Goal: Transaction & Acquisition: Purchase product/service

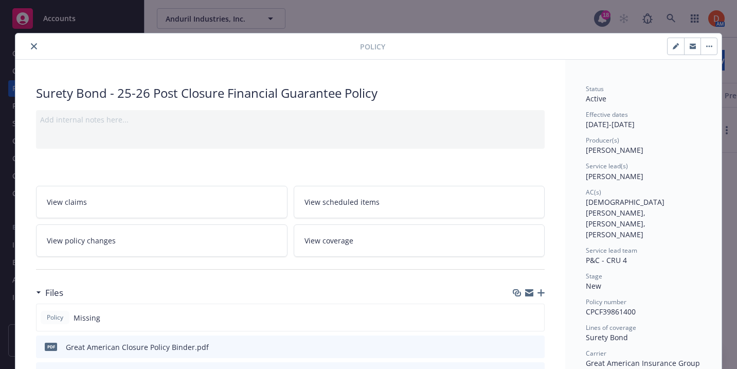
click at [32, 49] on icon "close" at bounding box center [34, 46] width 6 height 6
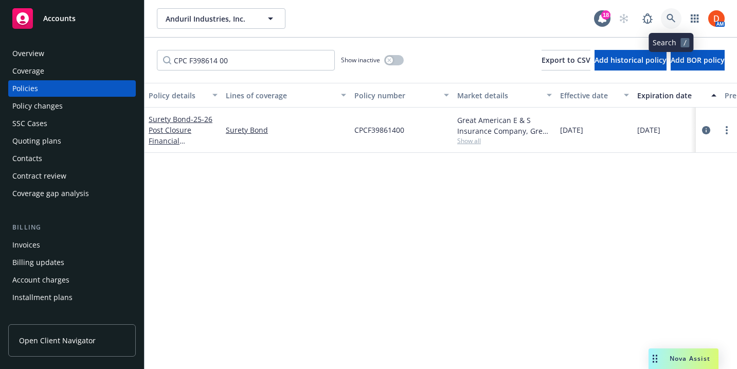
click at [669, 19] on icon at bounding box center [670, 18] width 9 height 9
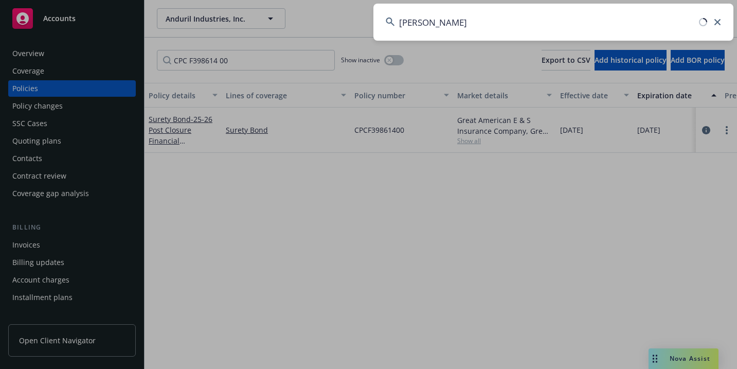
type input "buck jack"
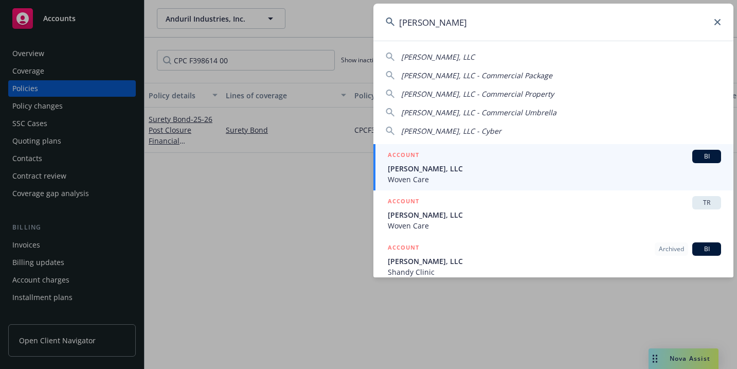
click at [486, 170] on span "[PERSON_NAME], LLC" at bounding box center [554, 168] width 333 height 11
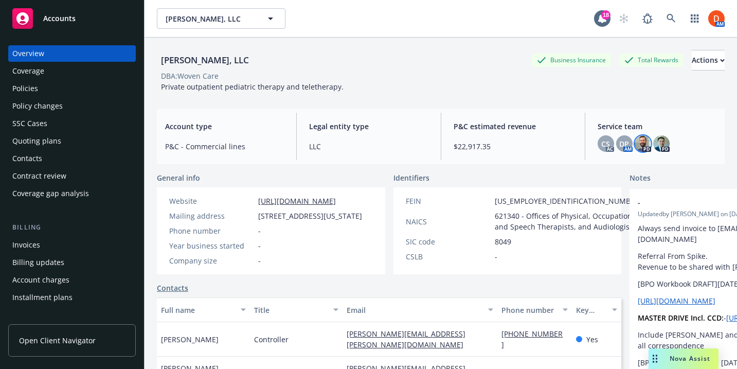
click at [638, 141] on img at bounding box center [642, 143] width 16 height 16
click at [61, 133] on div "Quoting plans" at bounding box center [71, 141] width 119 height 16
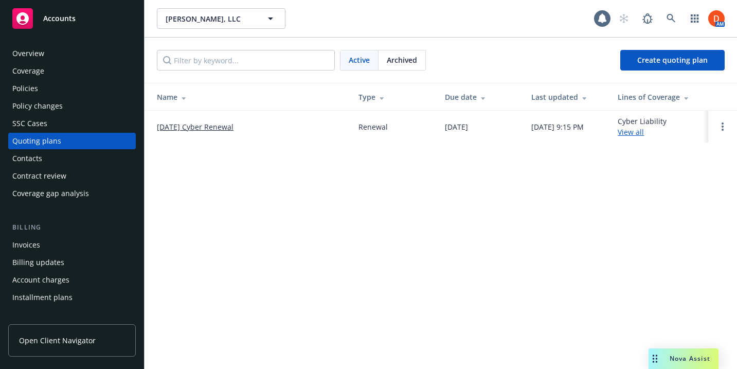
click at [182, 127] on link "10/24/25 Cyber Renewal" at bounding box center [195, 126] width 77 height 11
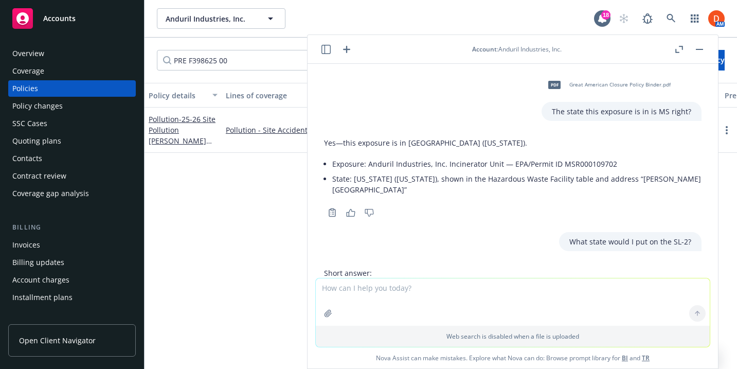
scroll to position [135, 0]
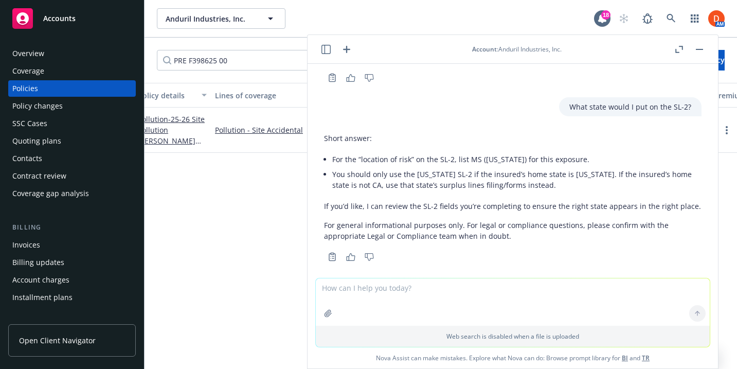
click at [702, 51] on button "button" at bounding box center [699, 49] width 12 height 12
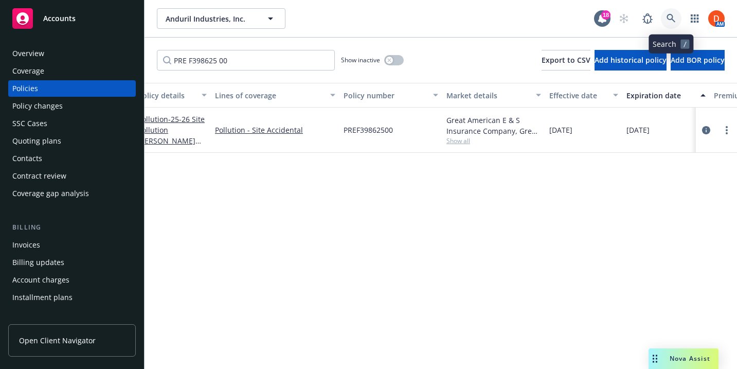
click at [674, 19] on icon at bounding box center [670, 18] width 9 height 9
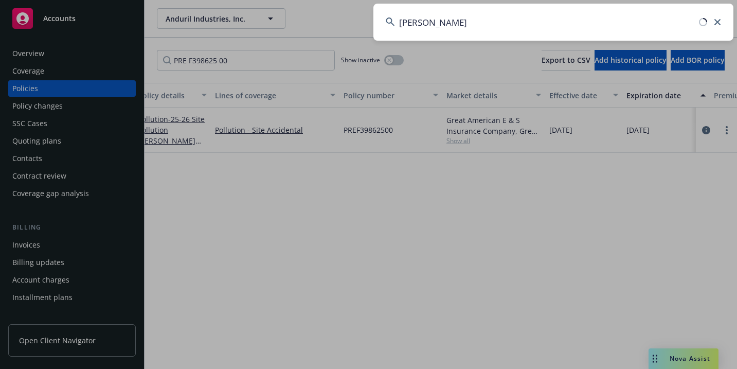
type input "buck jack"
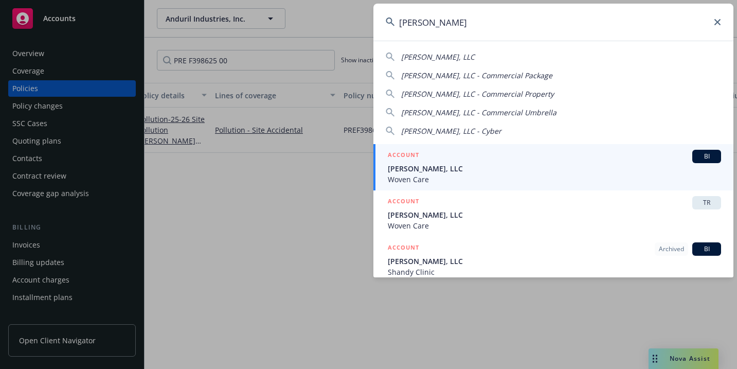
click at [491, 172] on span "[PERSON_NAME], LLC" at bounding box center [554, 168] width 333 height 11
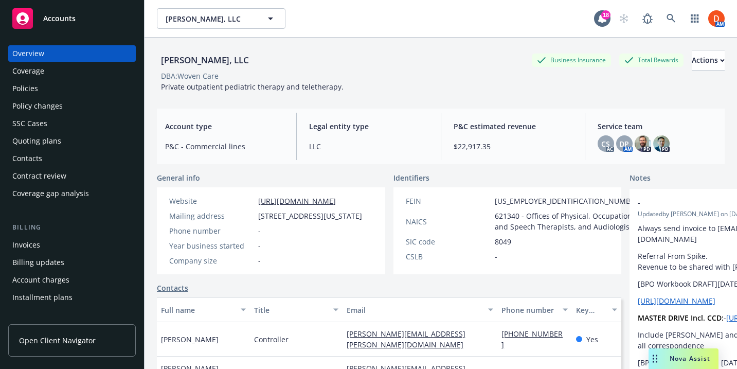
click at [680, 355] on span "Nova Assist" at bounding box center [689, 358] width 41 height 9
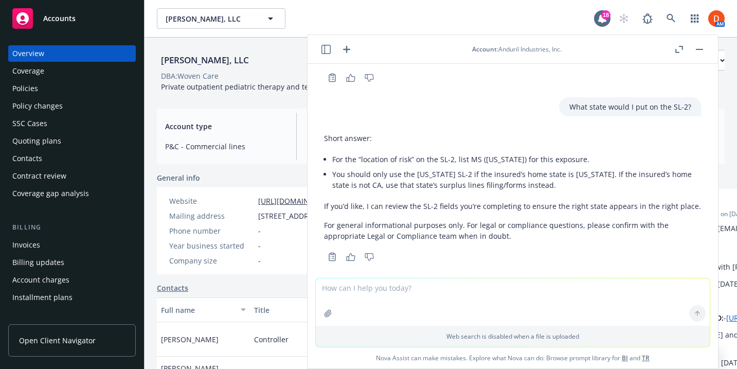
click at [349, 49] on icon "button" at bounding box center [346, 49] width 12 height 12
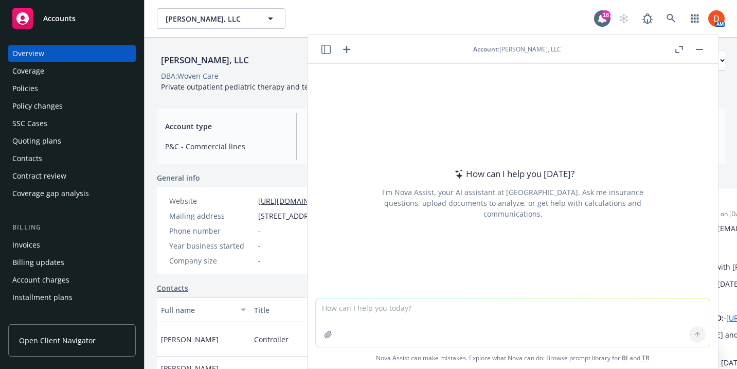
click at [321, 47] on button "button" at bounding box center [326, 49] width 12 height 12
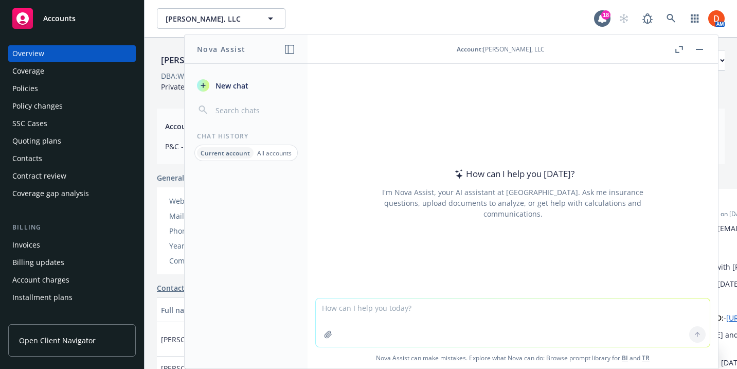
click at [358, 312] on textarea at bounding box center [513, 322] width 394 height 48
paste textarea "Hi Heather, It appears there was an extension on the cyber policy in 2022 to ha…"
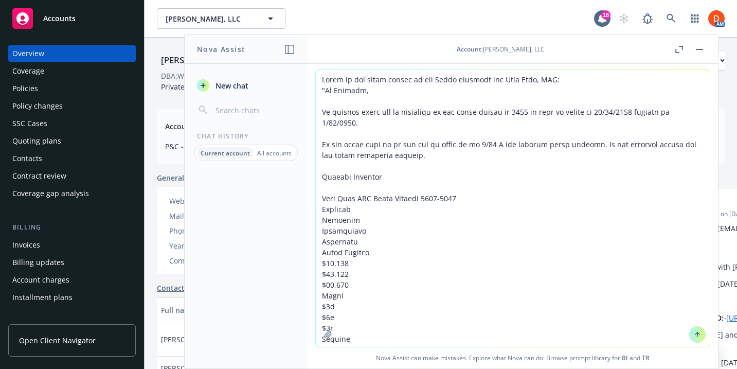
scroll to position [2221, 0]
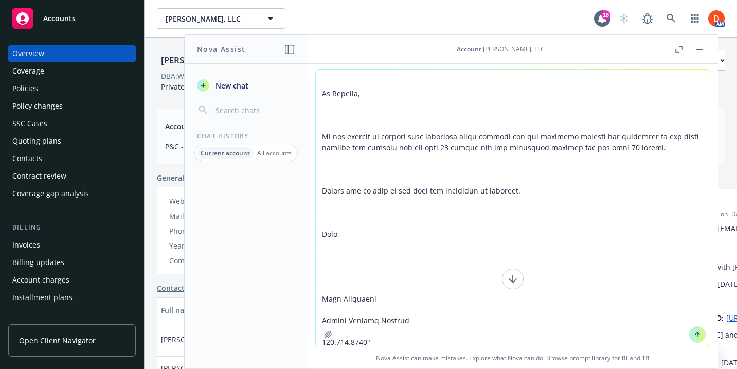
click at [362, 271] on textarea at bounding box center [513, 208] width 394 height 277
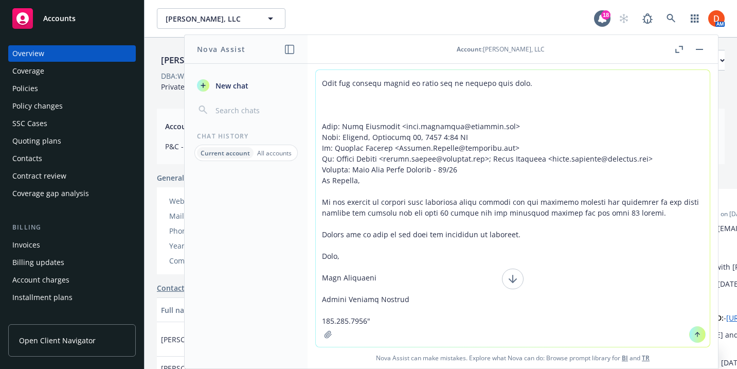
scroll to position [2101, 0]
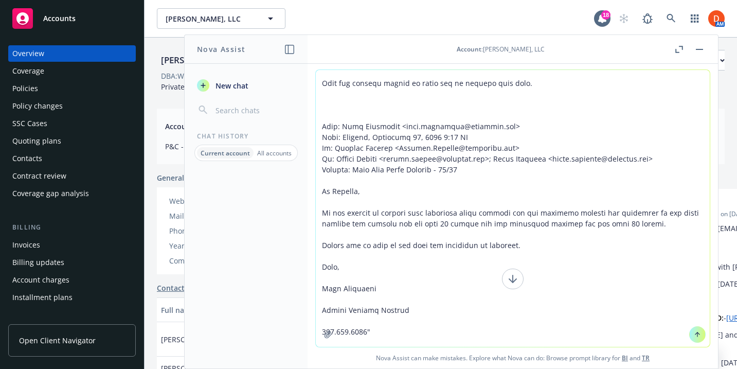
click at [404, 115] on textarea at bounding box center [513, 208] width 394 height 277
drag, startPoint x: 321, startPoint y: 125, endPoint x: 321, endPoint y: 73, distance: 52.4
click at [321, 72] on textarea at bounding box center [513, 208] width 394 height 277
click at [323, 83] on textarea at bounding box center [513, 208] width 394 height 277
drag, startPoint x: 321, startPoint y: 80, endPoint x: 327, endPoint y: 113, distance: 33.5
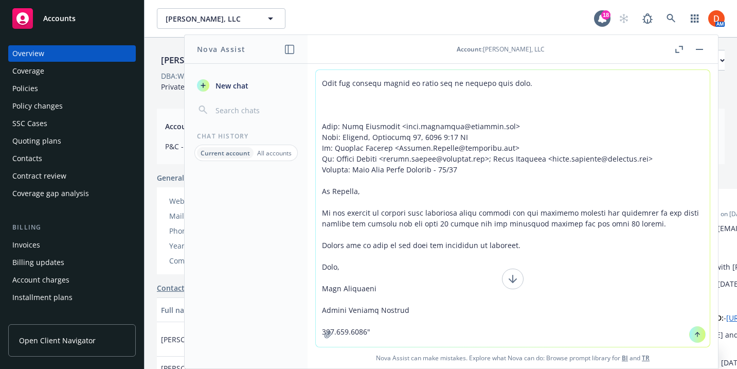
click at [327, 113] on textarea at bounding box center [513, 208] width 394 height 277
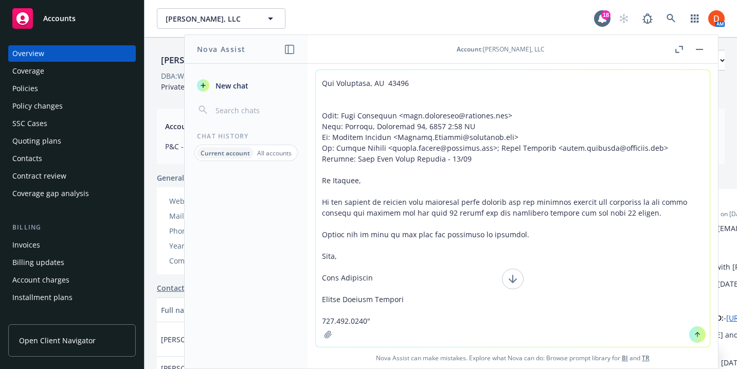
scroll to position [2069, 0]
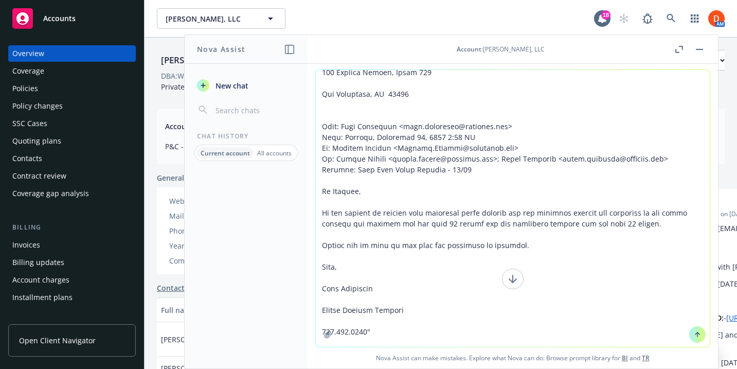
click at [372, 237] on textarea at bounding box center [513, 208] width 394 height 277
drag, startPoint x: 374, startPoint y: 252, endPoint x: 362, endPoint y: 65, distance: 187.5
click at [362, 59] on div "Account : Buck Jack, LLC pdf Great American Closure Policy Binder.pdf The state…" at bounding box center [512, 201] width 410 height 333
click at [365, 140] on textarea at bounding box center [513, 208] width 394 height 277
click at [675, 51] on icon "button" at bounding box center [679, 49] width 8 height 7
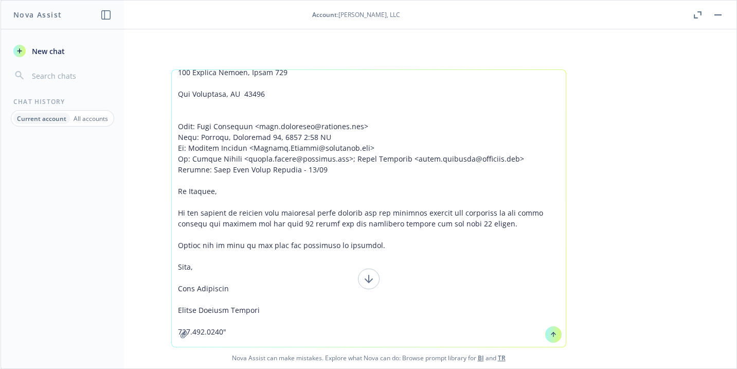
click at [360, 278] on button at bounding box center [369, 278] width 22 height 21
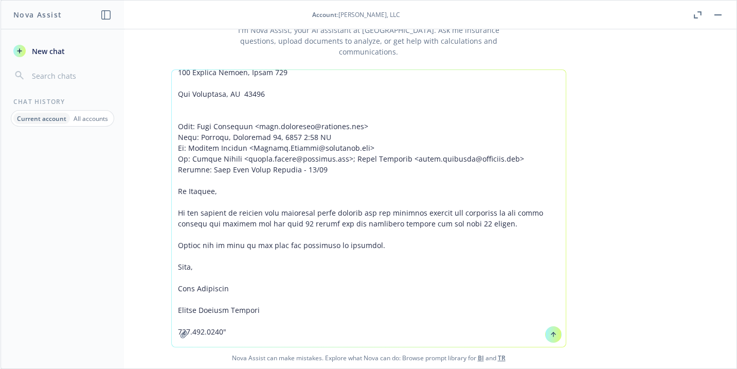
scroll to position [66, 0]
drag, startPoint x: 192, startPoint y: 113, endPoint x: 199, endPoint y: 126, distance: 14.7
click at [199, 126] on textarea at bounding box center [369, 208] width 394 height 277
click at [688, 13] on div "Account : [PERSON_NAME], LLC" at bounding box center [356, 14] width 670 height 9
click at [696, 13] on icon "button" at bounding box center [697, 14] width 8 height 7
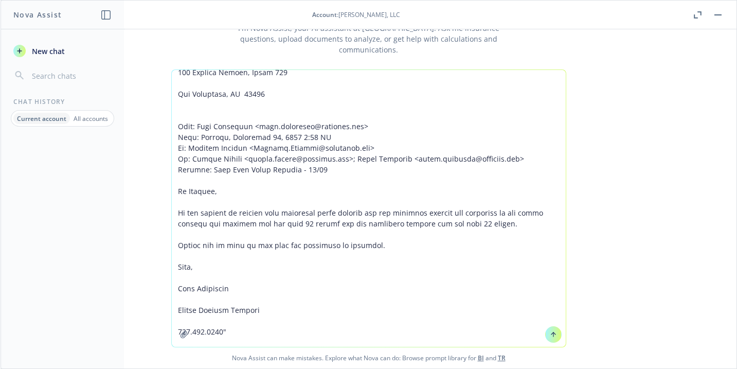
scroll to position [49, 0]
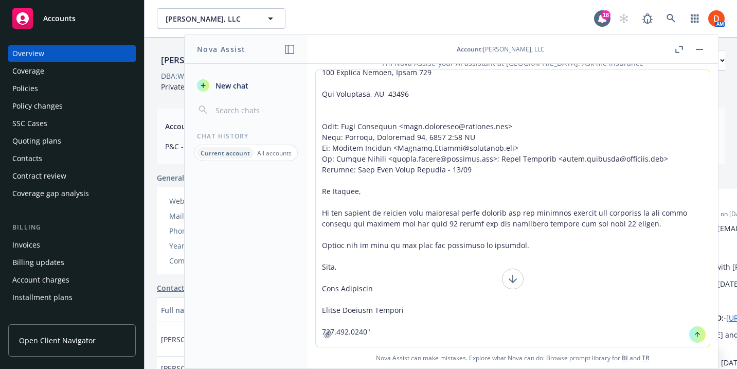
drag, startPoint x: 339, startPoint y: 182, endPoint x: 358, endPoint y: 189, distance: 20.6
click at [362, 211] on textarea at bounding box center [513, 208] width 394 height 277
click at [350, 174] on textarea at bounding box center [513, 208] width 394 height 277
click at [327, 334] on icon "button" at bounding box center [328, 334] width 8 height 8
click at [469, 208] on textarea at bounding box center [513, 208] width 394 height 277
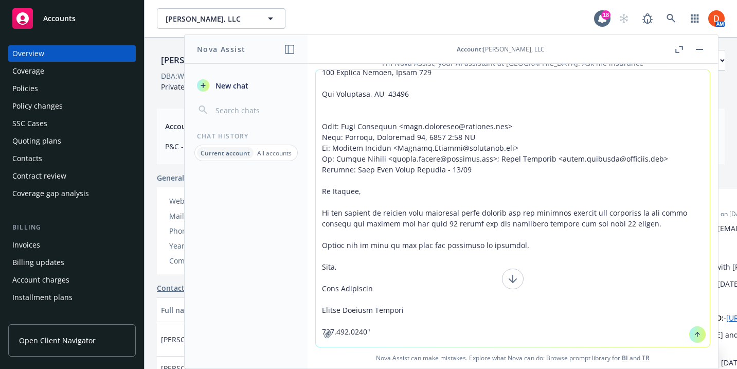
click at [469, 208] on textarea at bounding box center [513, 208] width 394 height 277
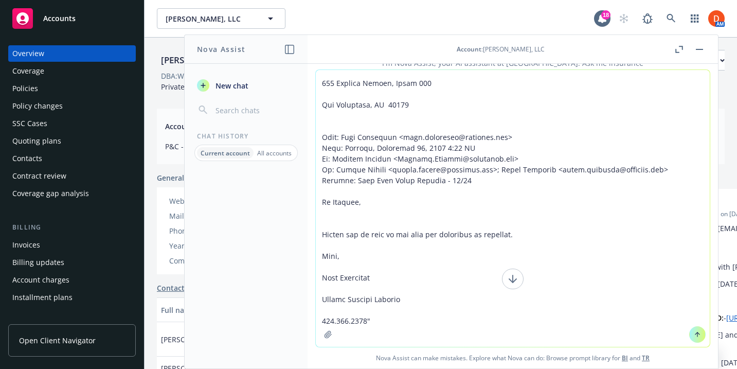
scroll to position [0, 0]
drag, startPoint x: 385, startPoint y: 179, endPoint x: 386, endPoint y: 43, distance: 135.7
click at [386, 43] on div "Account : Buck Jack, LLC pdf Great American Closure Policy Binder.pdf The state…" at bounding box center [512, 201] width 410 height 333
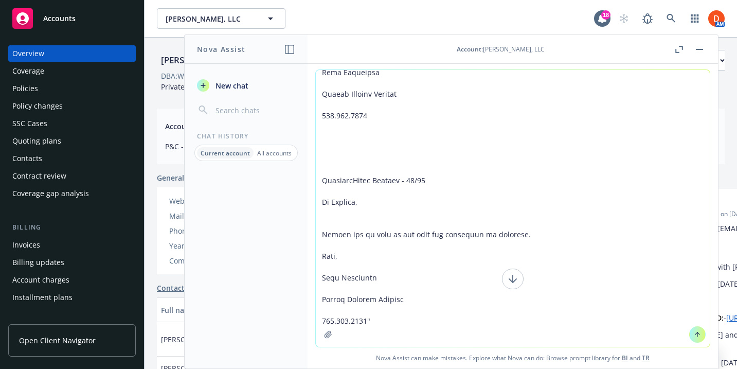
scroll to position [1918, 0]
type textarea "Below is the email thread of the Cyber proposal for Buck Jack, LLC: "Hi Heather…"
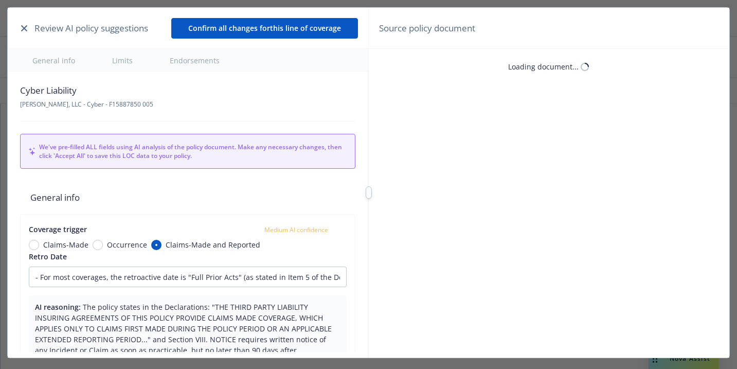
type input "- For most coverages, the retroactive date is "Full Prior Acts" (as stated in I…"
type textarea "x"
type input "- For most coverages, the retroactive date is "Full Prior Acts" (as stated in I…"
type textarea "x"
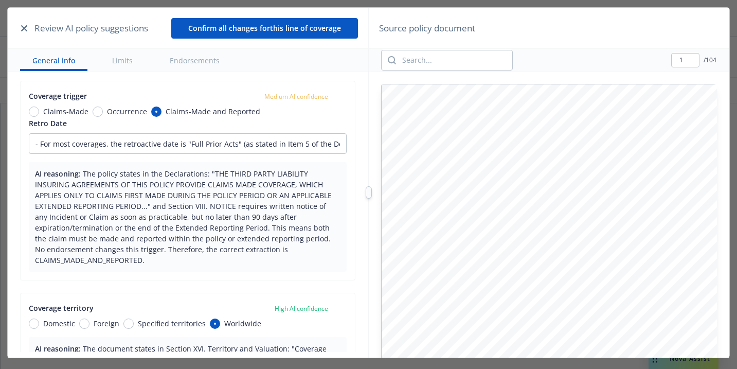
scroll to position [134, 0]
type input "- For most coverages, the retroactive date is "Full Prior Acts" (as stated in I…"
type textarea "x"
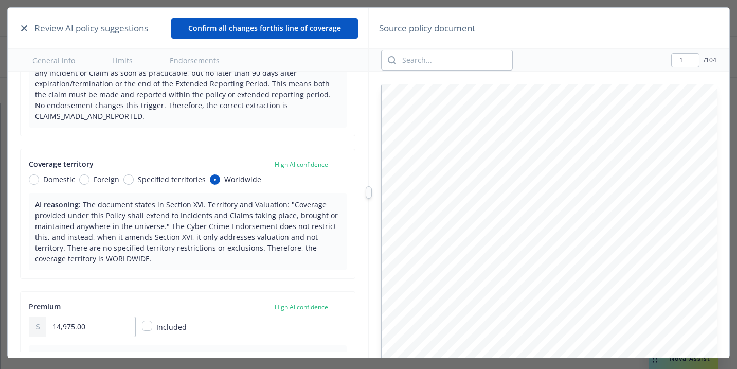
scroll to position [285, 0]
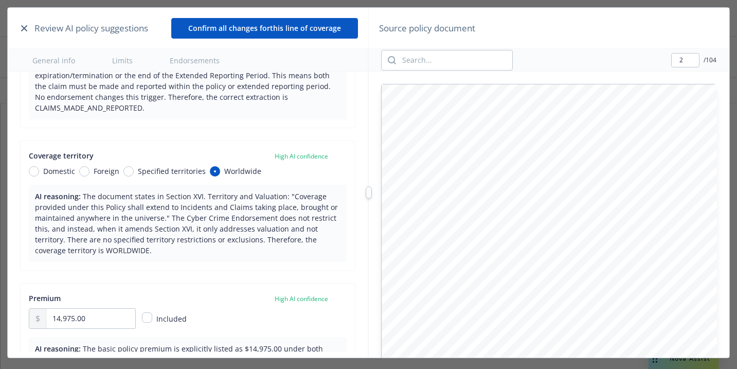
type input "3"
type textarea "x"
type input "1"
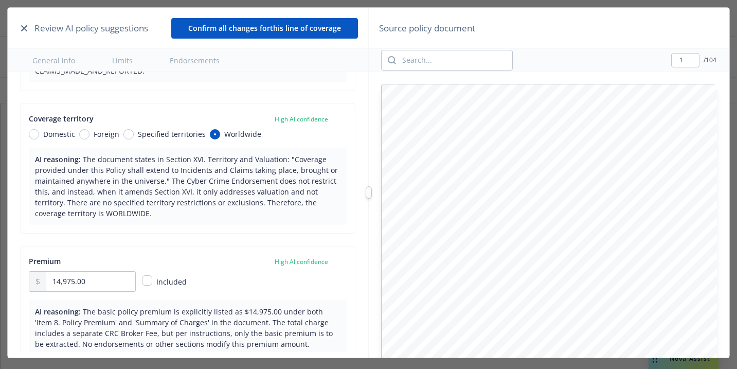
type input "- For most coverages, the retroactive date is "Full Prior Acts" (as stated in I…"
type textarea "x"
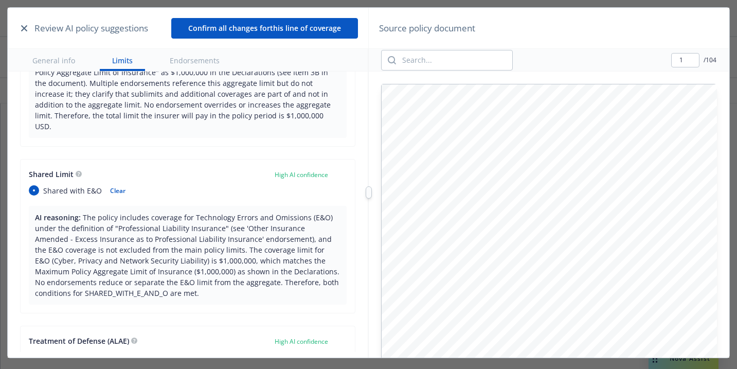
type input "- For most coverages, the retroactive date is "Full Prior Acts" (as stated in I…"
type textarea "x"
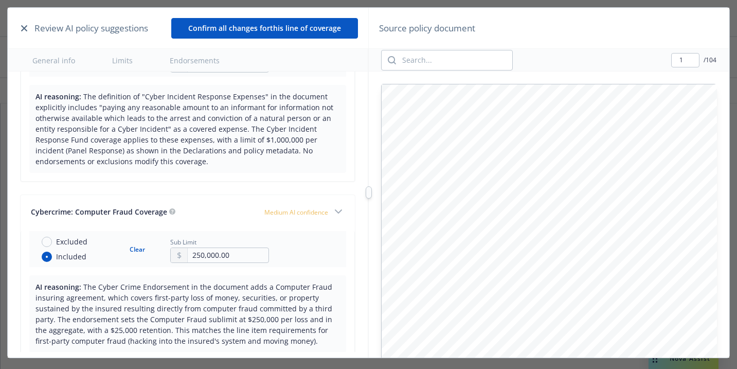
scroll to position [5117, 0]
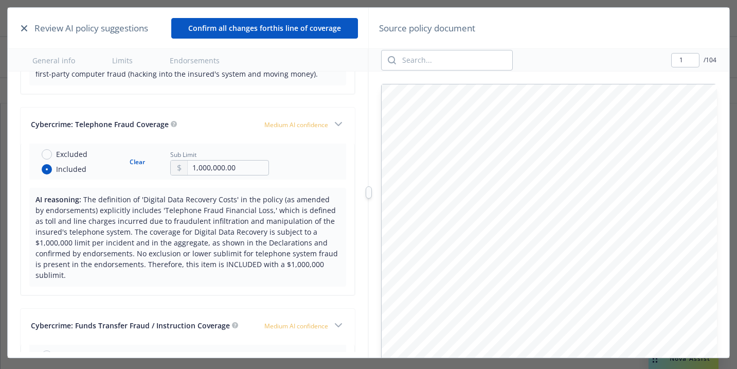
click at [255, 24] on button "Confirm all changes for this line of coverage" at bounding box center [264, 28] width 187 height 21
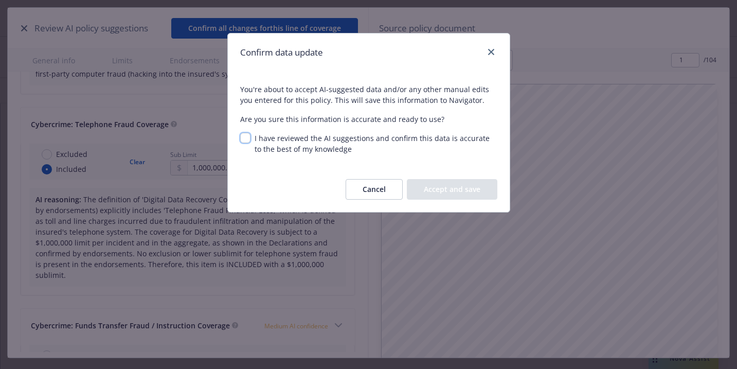
click at [242, 139] on input "I have reviewed the AI suggestions and confirm this data is accurate to the bes…" at bounding box center [245, 138] width 10 height 10
checkbox input "true"
click at [419, 185] on button "Accept and save" at bounding box center [452, 189] width 90 height 21
type input "- For most coverages, the retroactive date is "Full Prior Acts" (as stated in I…"
type textarea "x"
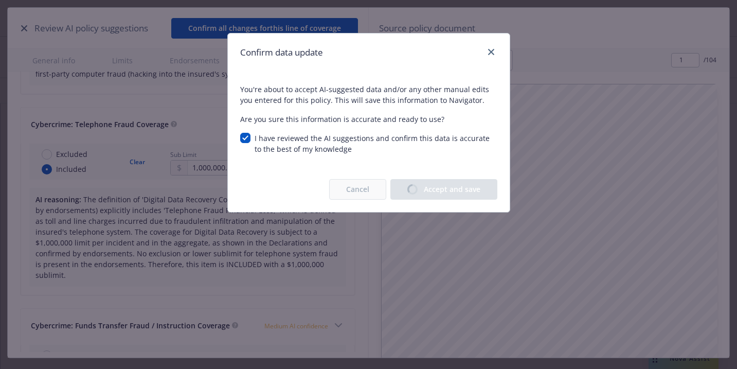
type input "- For most coverages, the retroactive date is "Full Prior Acts" (as stated in I…"
type textarea "x"
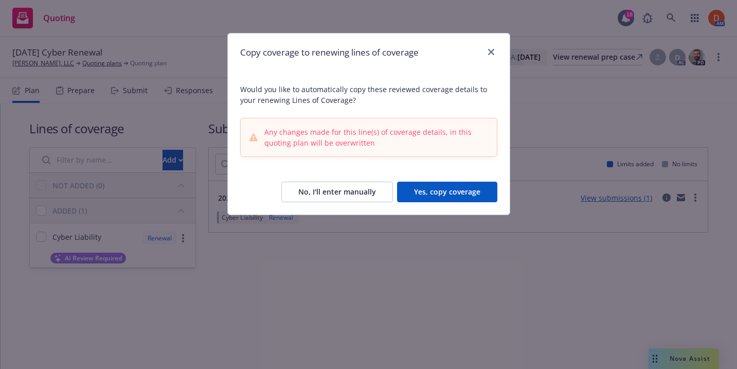
click at [419, 186] on button "Yes, copy coverage" at bounding box center [447, 191] width 100 height 21
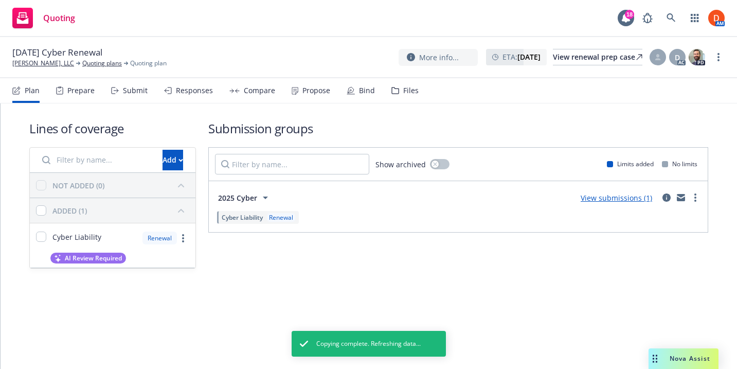
click at [139, 88] on div "Submit" at bounding box center [135, 90] width 25 height 8
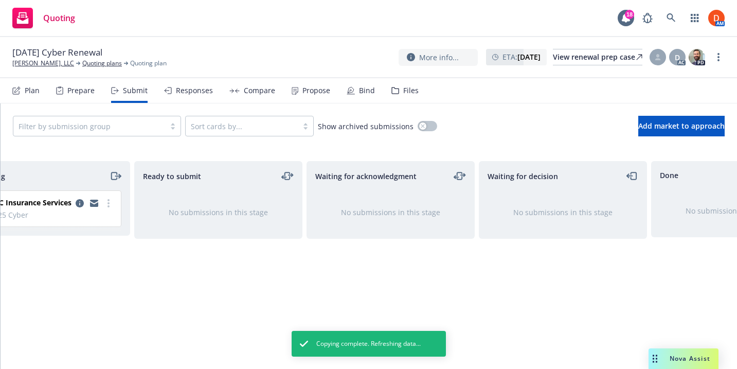
scroll to position [0, 30]
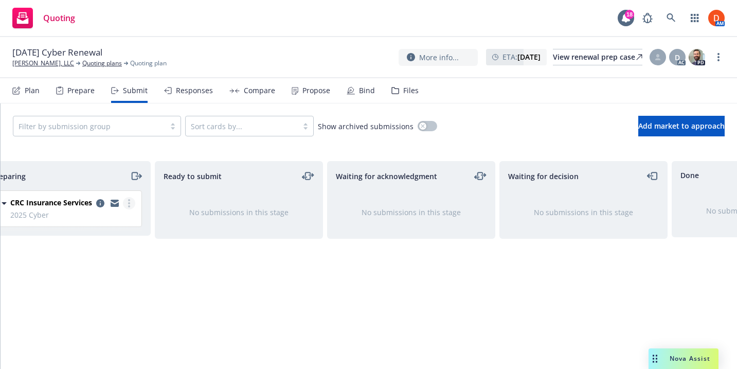
click at [130, 203] on link "more" at bounding box center [129, 203] width 12 height 12
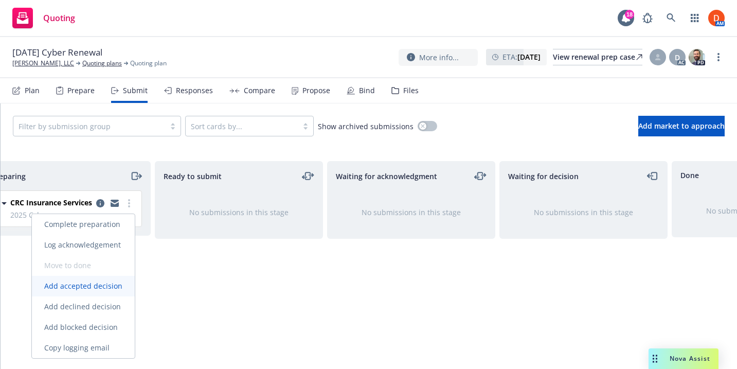
click at [114, 287] on span "Add accepted decision" at bounding box center [83, 286] width 103 height 10
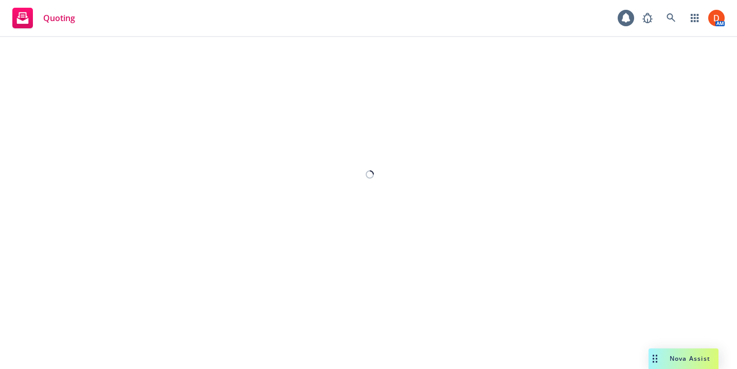
select select "12"
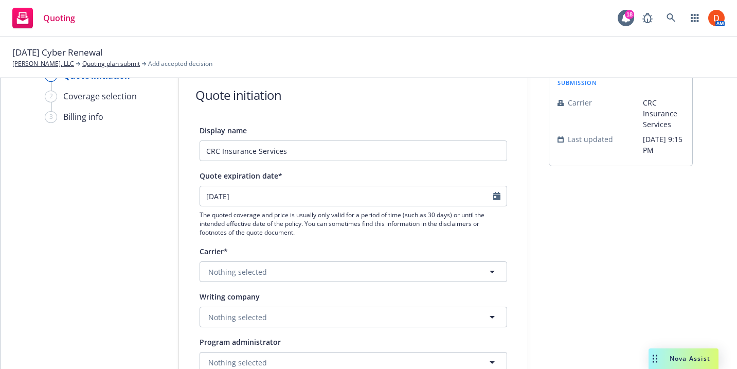
scroll to position [29, 0]
click at [256, 266] on button "Nothing selected" at bounding box center [352, 272] width 307 height 21
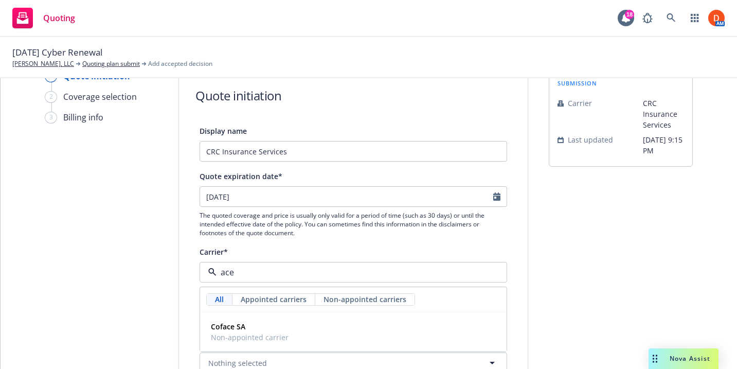
type input "ace"
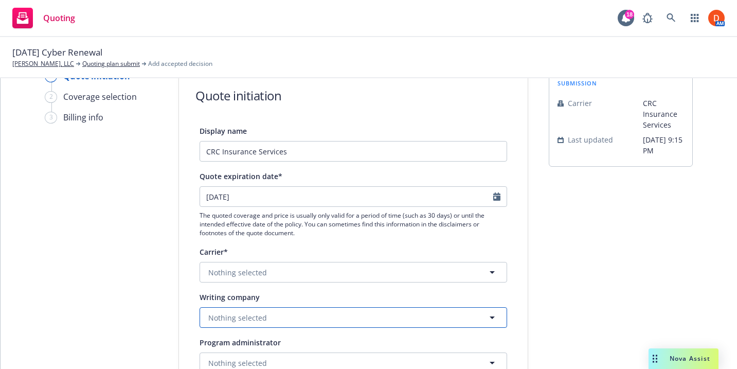
click at [242, 317] on span "Nothing selected" at bounding box center [237, 317] width 59 height 11
type input "ace am"
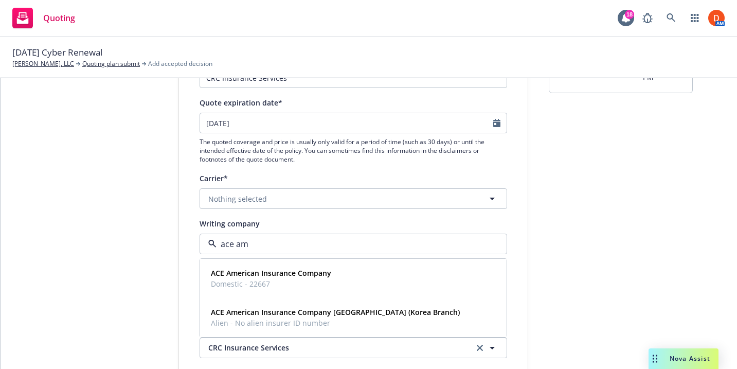
scroll to position [112, 0]
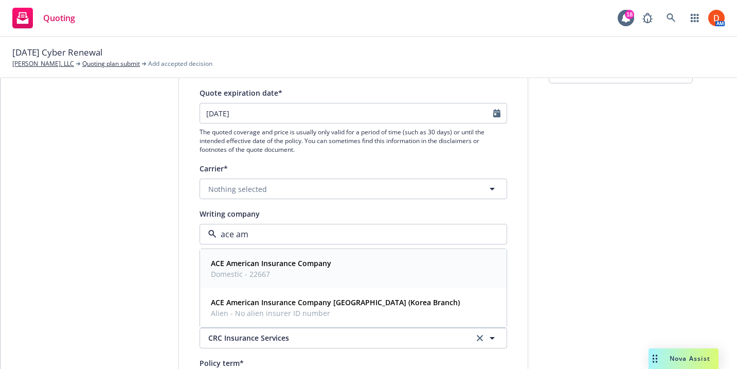
click at [262, 264] on strong "ACE American Insurance Company" at bounding box center [271, 263] width 120 height 10
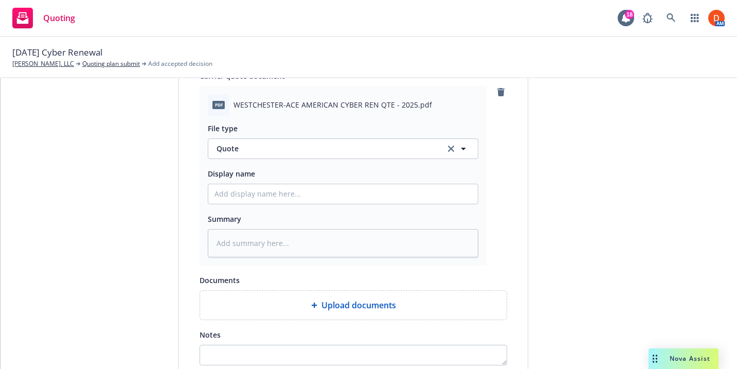
scroll to position [589, 0]
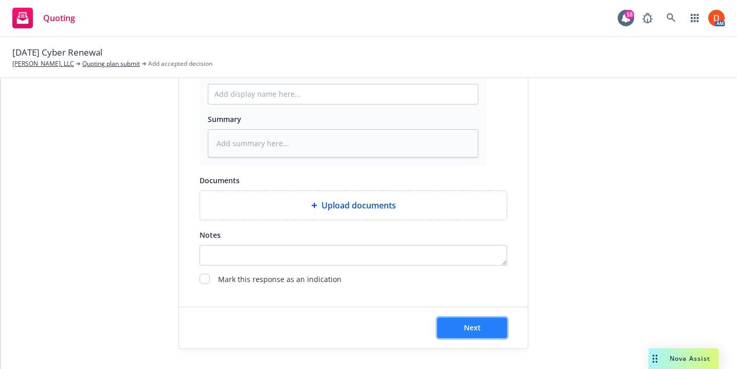
click at [467, 322] on span "Next" at bounding box center [472, 327] width 17 height 10
type textarea "x"
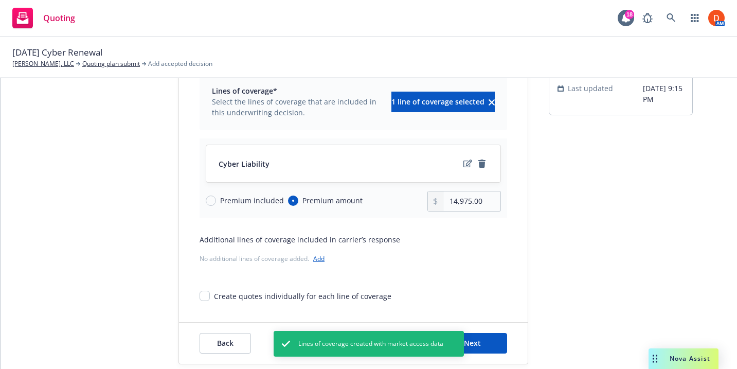
scroll to position [96, 0]
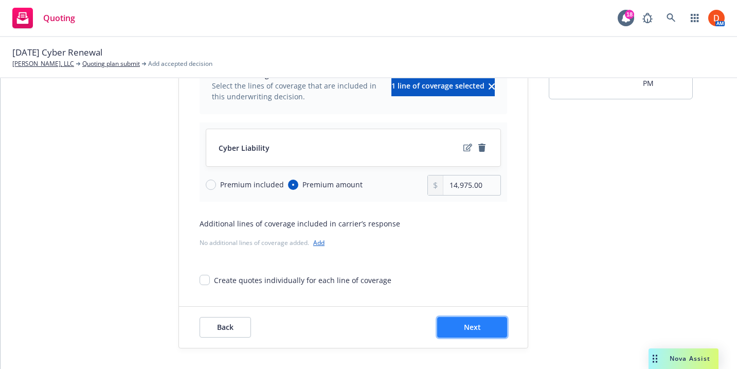
click at [479, 331] on span "Next" at bounding box center [472, 327] width 17 height 10
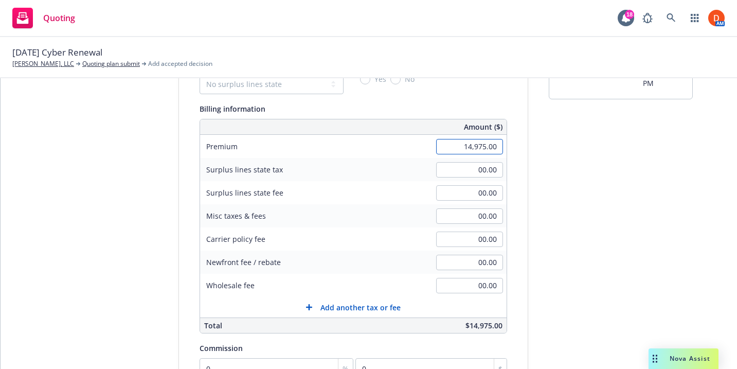
click at [470, 152] on input "14,975.00" at bounding box center [469, 146] width 67 height 15
click at [636, 180] on div "submission Carrier CRC Insurance Services Last updated 5/26, 9:15 PM" at bounding box center [620, 266] width 144 height 526
type input "16,630.00"
click at [481, 290] on input "00.00" at bounding box center [469, 285] width 67 height 15
click at [535, 281] on div "Quote initiation Coverage selection 3 Billing info Add billing information Surp…" at bounding box center [368, 266] width 711 height 526
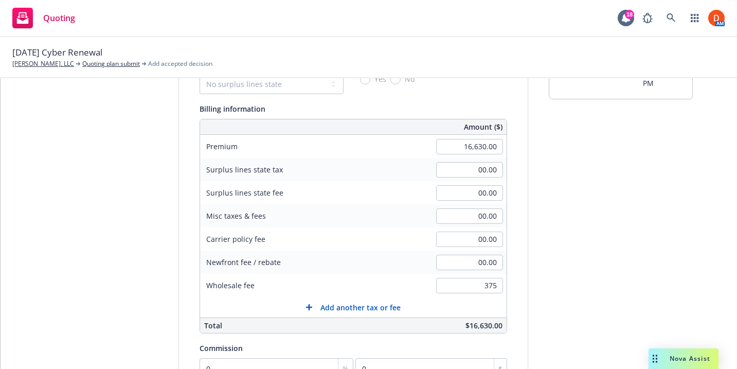
type input "375.00"
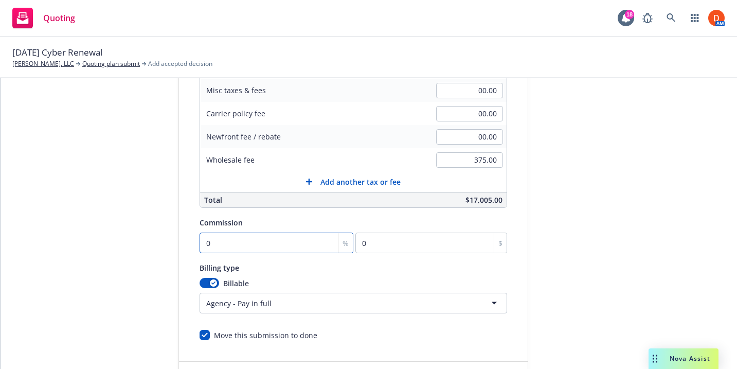
click at [220, 242] on input "0" at bounding box center [276, 242] width 154 height 21
type input "1"
type input "166.3"
type input "10"
type input "1663"
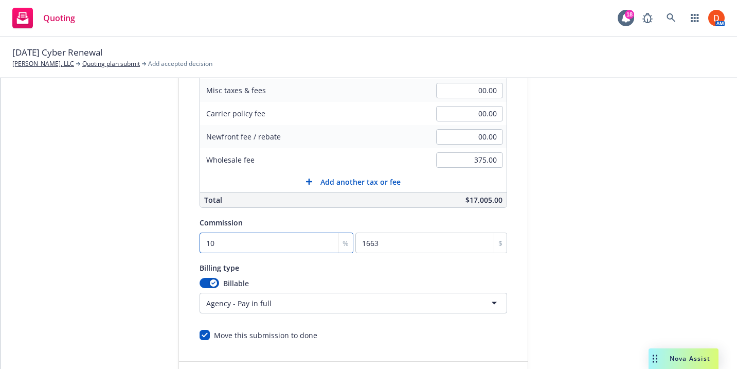
type input "10"
click at [613, 216] on div "submission Carrier CRC Insurance Services Last updated 5/26, 9:15 PM" at bounding box center [620, 140] width 144 height 526
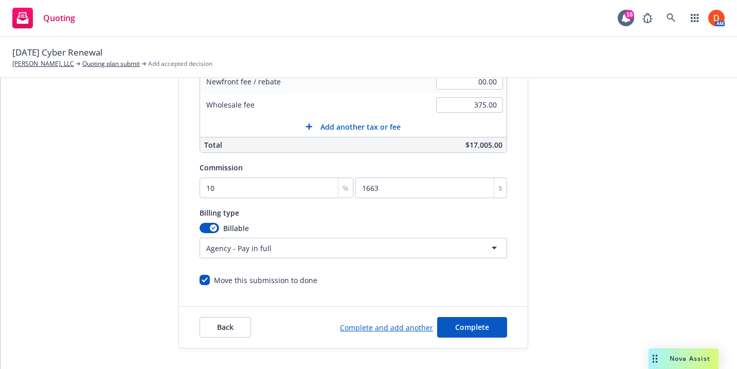
click at [499, 315] on div "Back Complete and add another Complete" at bounding box center [353, 326] width 349 height 41
click at [499, 323] on button "Complete" at bounding box center [472, 327] width 70 height 21
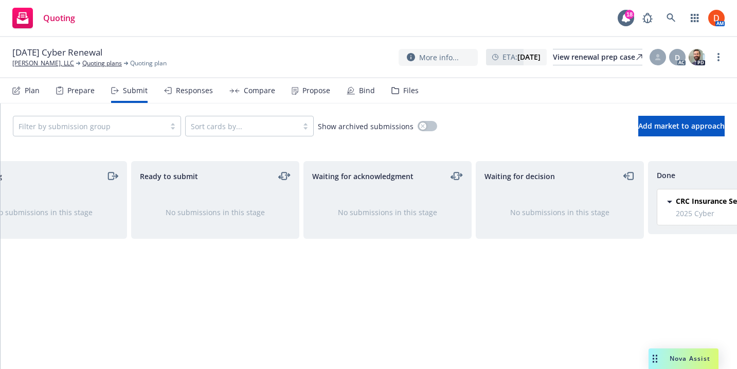
scroll to position [0, 145]
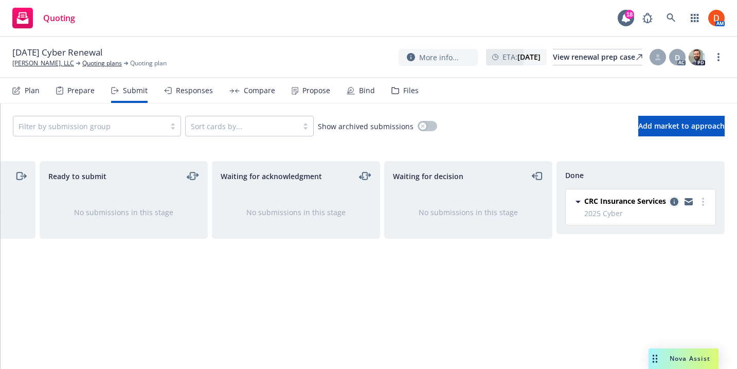
click at [671, 202] on icon "copy logging email" at bounding box center [674, 201] width 8 height 8
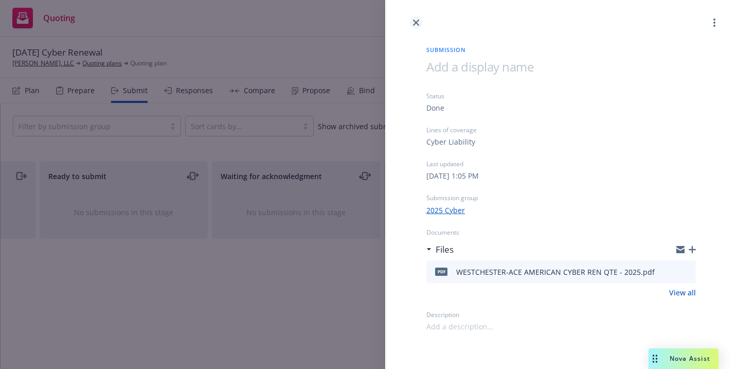
click at [414, 20] on icon "close" at bounding box center [416, 23] width 6 height 6
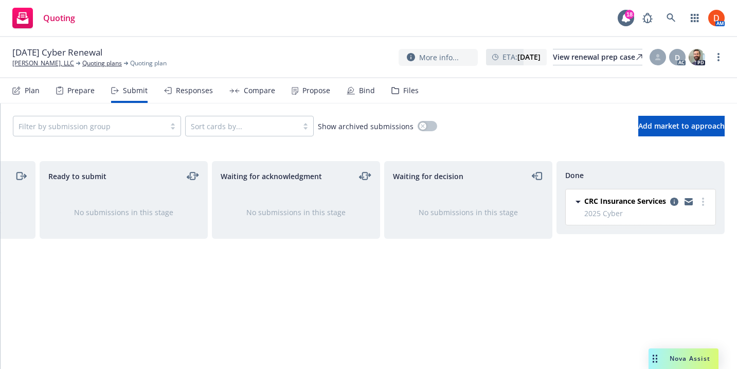
click at [187, 88] on div "Responses" at bounding box center [194, 90] width 37 height 8
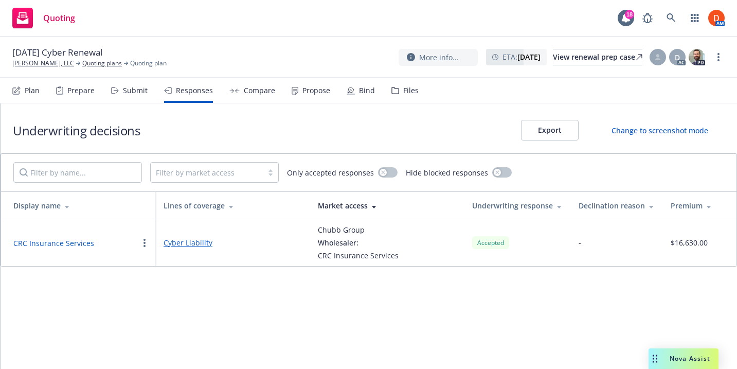
click at [80, 243] on button "CRC Insurance Services" at bounding box center [53, 242] width 81 height 11
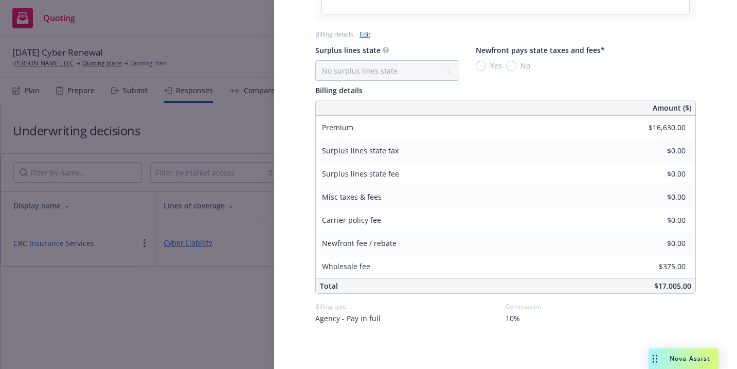
scroll to position [469, 0]
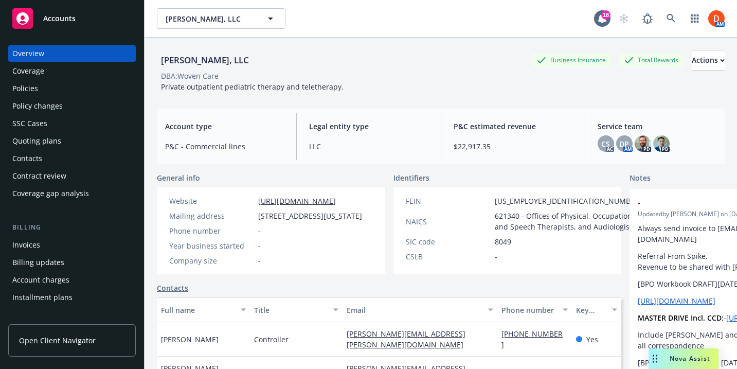
click at [690, 359] on span "Nova Assist" at bounding box center [689, 358] width 41 height 9
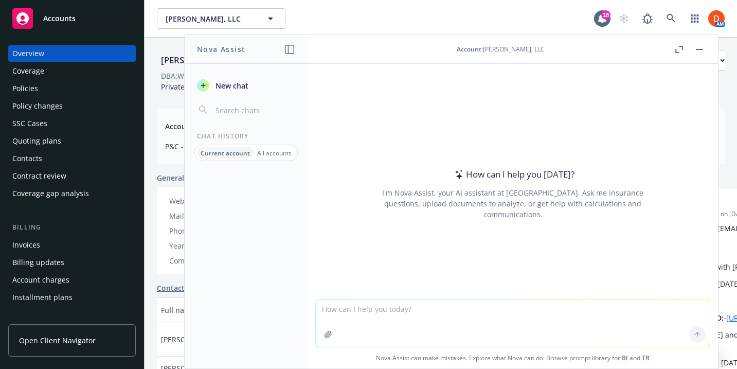
click at [55, 83] on div "Policies" at bounding box center [71, 88] width 119 height 16
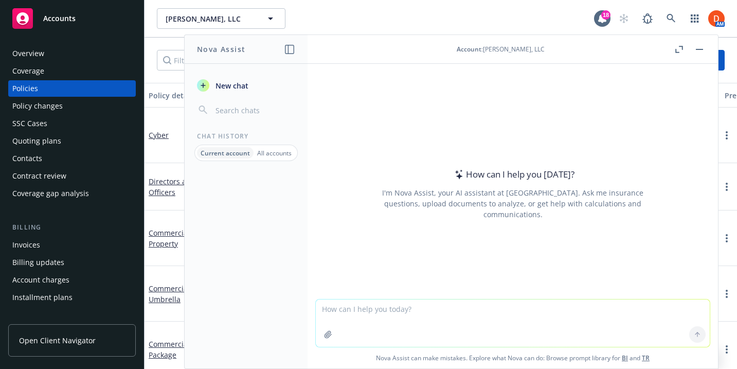
click at [696, 46] on button "button" at bounding box center [699, 49] width 12 height 12
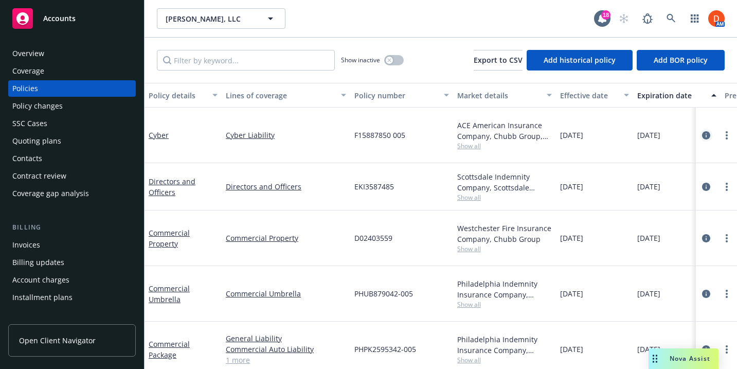
click at [709, 131] on icon "circleInformation" at bounding box center [706, 135] width 8 height 8
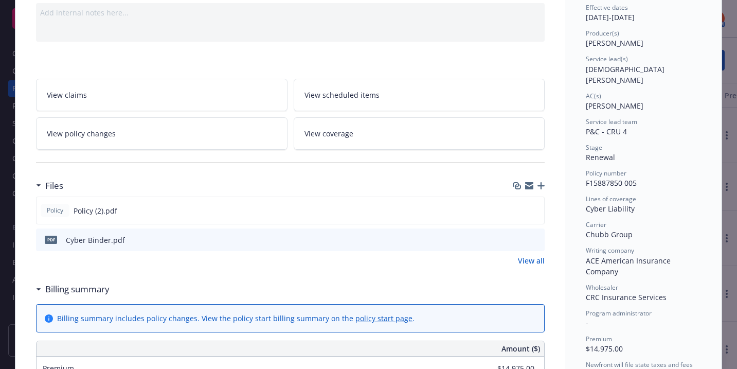
scroll to position [121, 0]
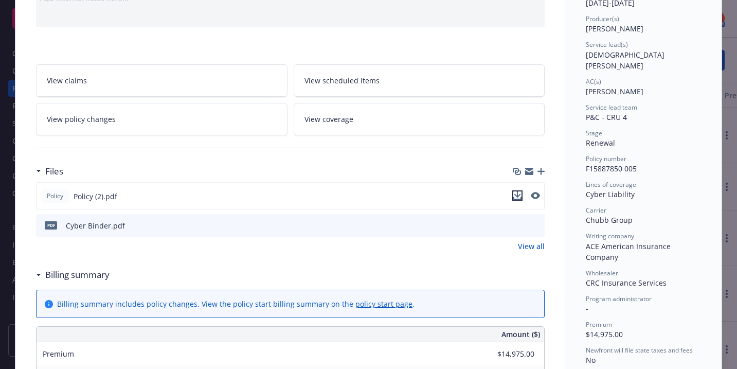
click at [520, 196] on icon "download file" at bounding box center [517, 195] width 8 height 8
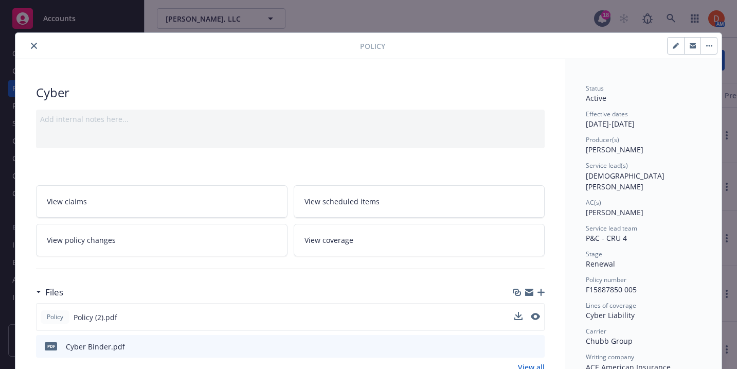
scroll to position [0, 0]
click at [36, 47] on icon "close" at bounding box center [34, 46] width 6 height 6
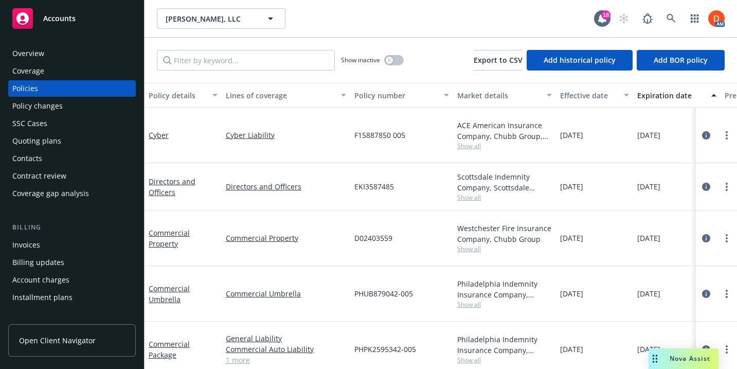
click at [674, 355] on span "Nova Assist" at bounding box center [689, 358] width 41 height 9
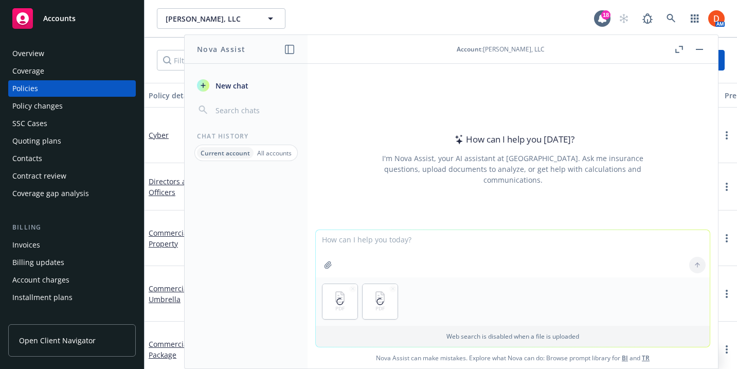
click at [390, 258] on textarea at bounding box center [513, 253] width 394 height 47
click at [393, 235] on textarea "Please see the Cyber quote and" at bounding box center [513, 253] width 394 height 48
click at [374, 237] on textarea "Please see the Cyber quote and" at bounding box center [513, 253] width 394 height 48
click at [371, 239] on textarea "Please see the Cyber quote and" at bounding box center [513, 253] width 394 height 48
click at [486, 239] on textarea "Please see the current term Cyber quote and" at bounding box center [513, 253] width 394 height 48
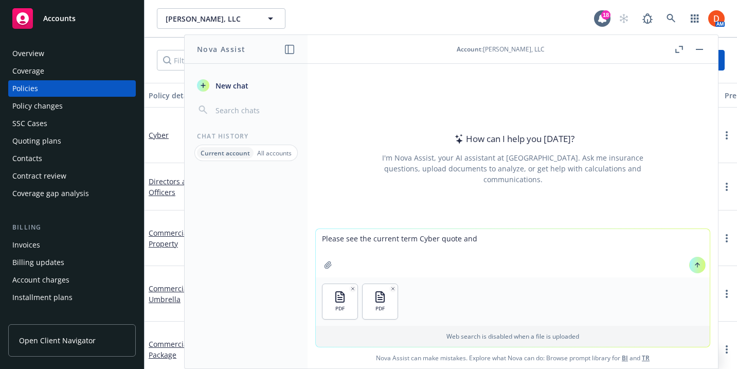
click at [418, 240] on textarea "Please see the current term Cyber quote and" at bounding box center [513, 253] width 394 height 48
click at [475, 239] on textarea "Please see the current term cyber quote and" at bounding box center [513, 253] width 394 height 48
click at [450, 240] on textarea "Please see the current term cyber quote and" at bounding box center [513, 253] width 394 height 48
click at [488, 239] on textarea "Please see the current term cyber policy and" at bounding box center [513, 253] width 394 height 48
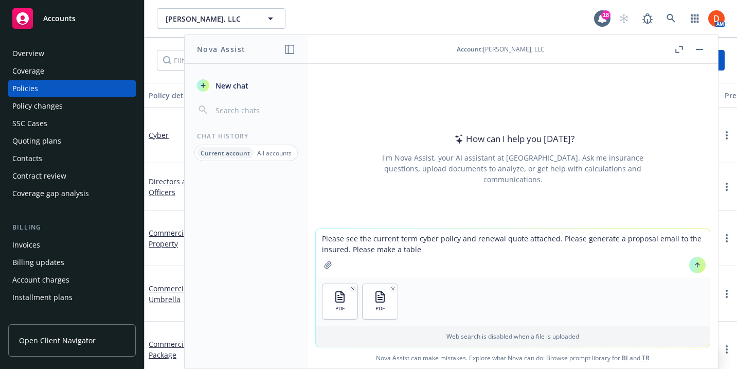
click at [386, 251] on textarea "Please see the current term cyber policy and renewal quote attached. Please gen…" at bounding box center [513, 253] width 394 height 48
click at [402, 248] on textarea "Please see the current term cyber policy and renewal quote attached. Please gen…" at bounding box center [513, 253] width 394 height 48
type textarea "Please see the current term cyber policy and renewal quote attached. Please gen…"
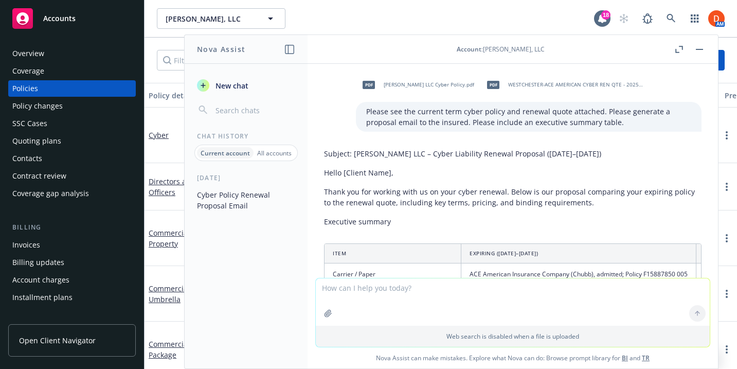
drag, startPoint x: 353, startPoint y: 151, endPoint x: 624, endPoint y: 151, distance: 270.9
click at [624, 151] on p "Subject: [PERSON_NAME] LLC – Cyber Liability Renewal Proposal ([DATE]–[DATE])" at bounding box center [512, 153] width 377 height 11
copy p "Buck Jack LLC – Cyber Liability Renewal Proposal (10/23/2025–10/23/2026)"
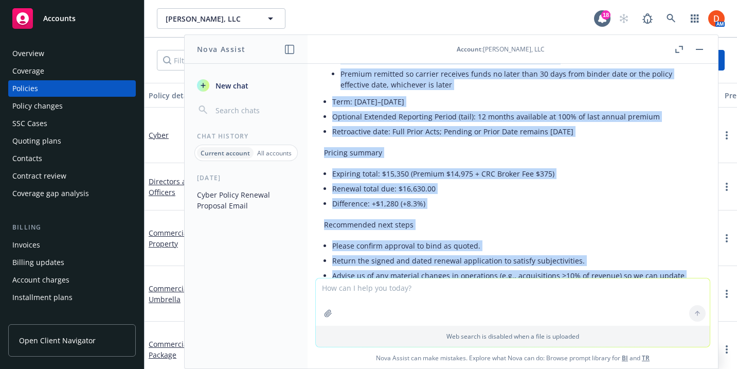
scroll to position [958, 0]
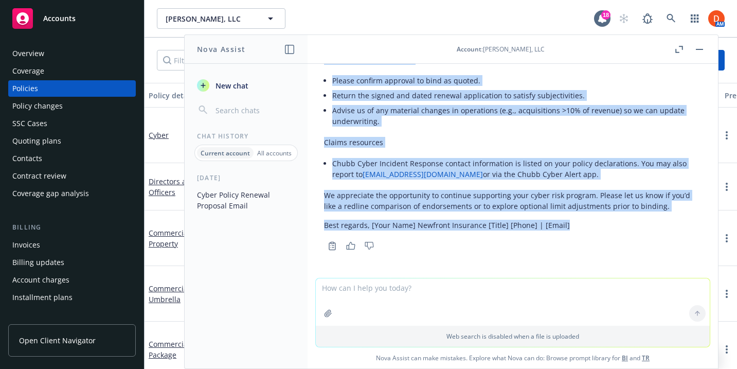
drag, startPoint x: 325, startPoint y: 173, endPoint x: 569, endPoint y: 221, distance: 248.4
copy div "Hello [Client Name], Thank you for working with us on your cyber renewal. Below…"
click at [701, 49] on rect "button" at bounding box center [699, 49] width 7 height 1
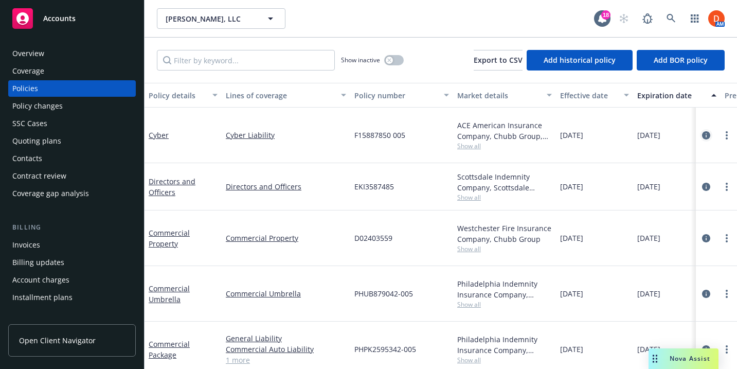
click at [704, 131] on icon "circleInformation" at bounding box center [706, 135] width 8 height 8
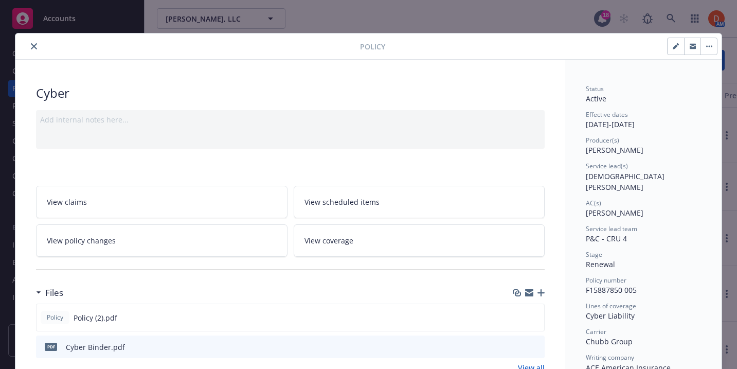
click at [39, 45] on button "close" at bounding box center [34, 46] width 12 height 12
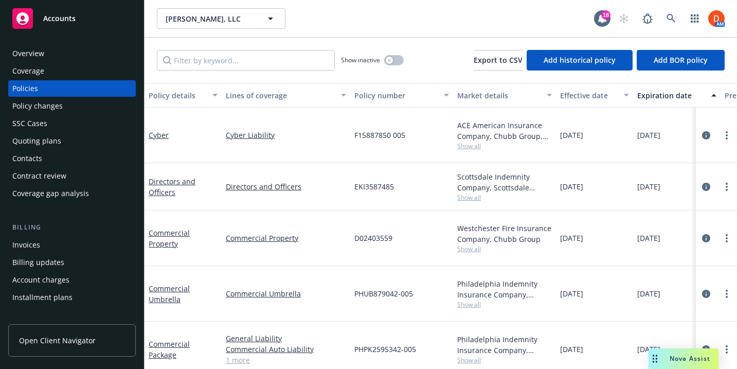
click at [665, 353] on div "Nova Assist" at bounding box center [683, 358] width 70 height 21
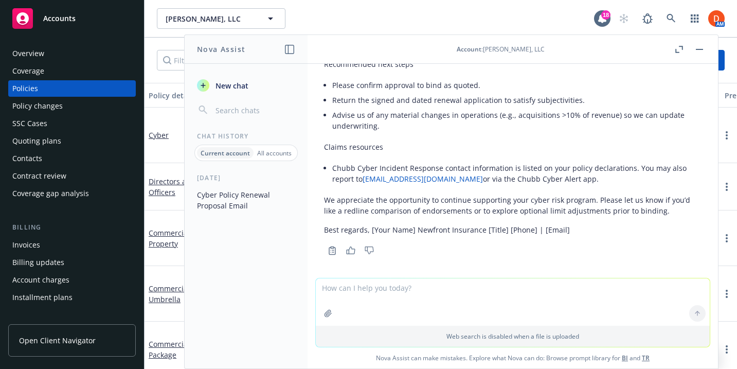
scroll to position [958, 0]
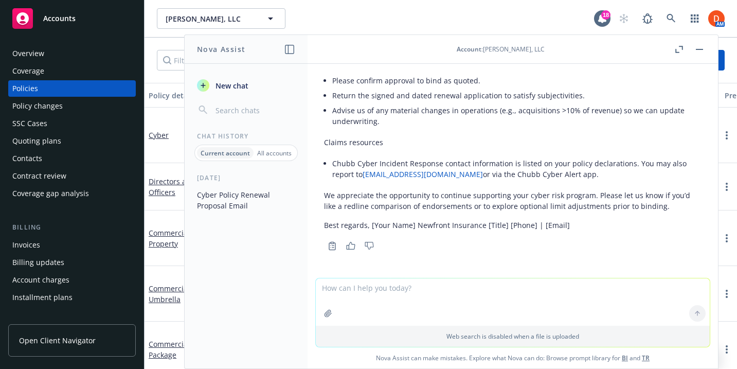
click at [409, 307] on textarea at bounding box center [513, 301] width 394 height 47
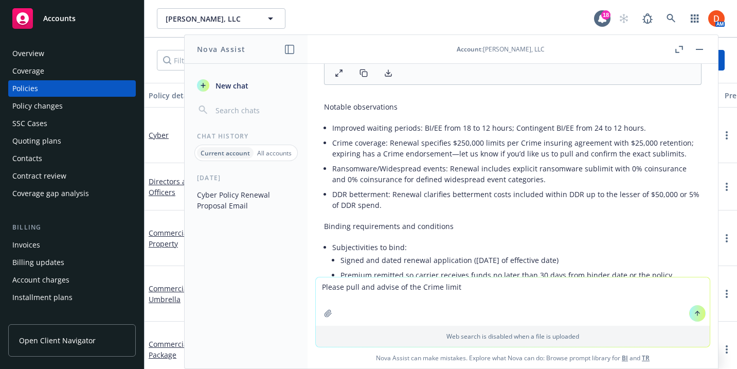
scroll to position [596, 0]
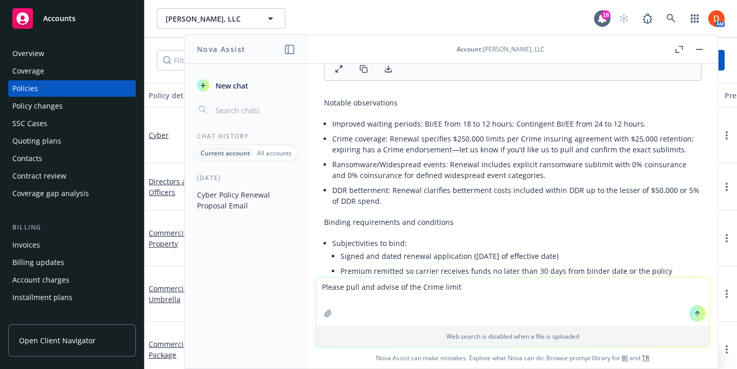
click at [438, 285] on textarea "Please pull and advise of the Crime limit" at bounding box center [513, 301] width 394 height 48
type textarea "Please pull and advise of the Crime sublimit"
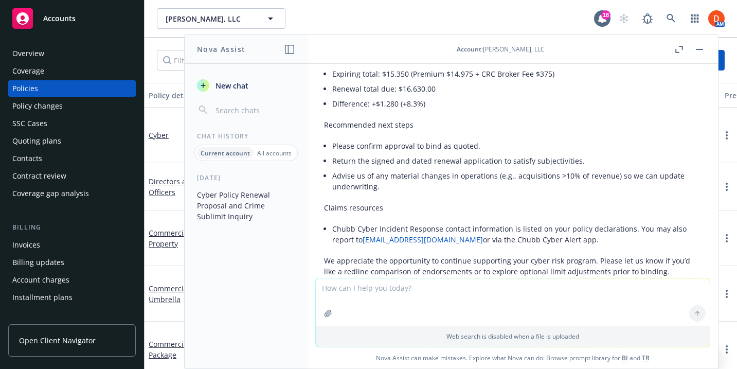
scroll to position [890, 0]
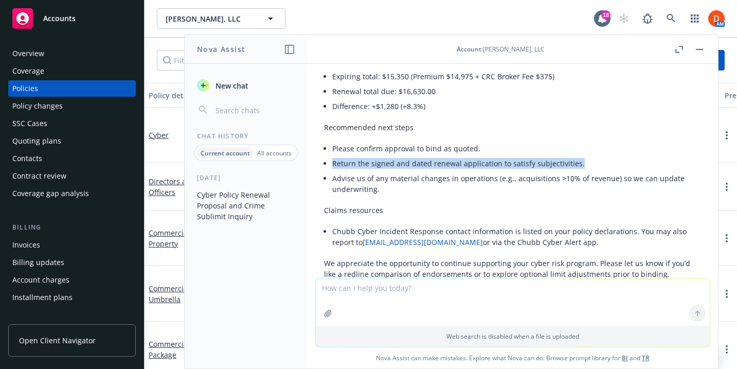
drag, startPoint x: 332, startPoint y: 162, endPoint x: 576, endPoint y: 163, distance: 244.2
click at [576, 163] on li "Return the signed and dated renewal application to satisfy subjectivities." at bounding box center [516, 163] width 369 height 15
copy li "Return the signed and dated renewal application to satisfy subjectivities."
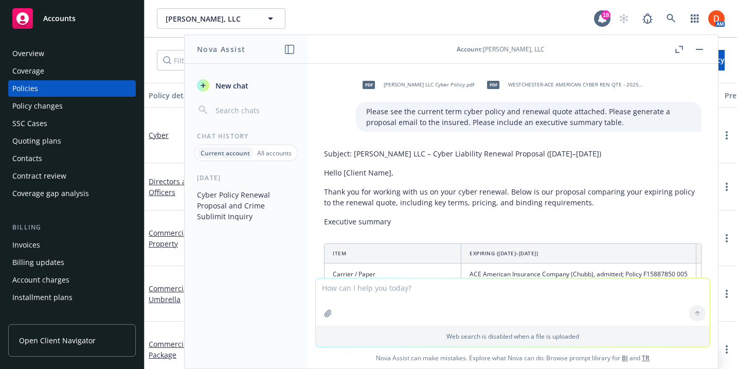
scroll to position [890, 0]
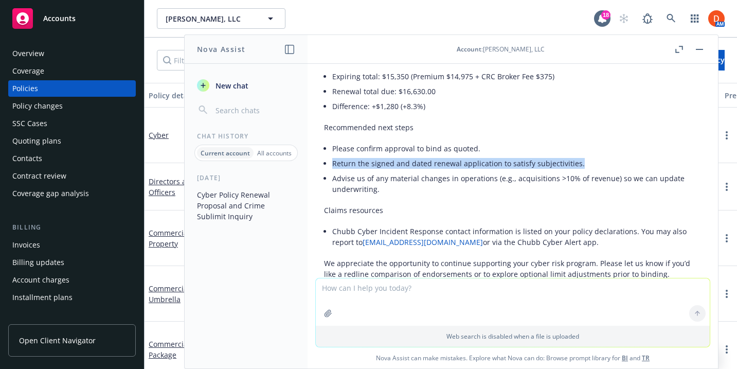
click at [79, 49] on div "Overview" at bounding box center [71, 53] width 119 height 16
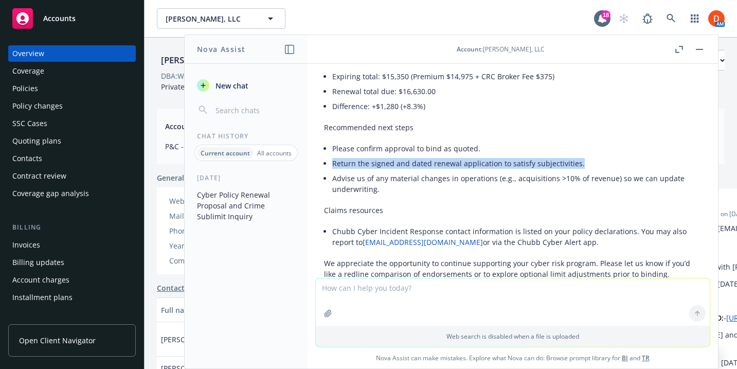
click at [706, 49] on header "Account : [PERSON_NAME], LLC" at bounding box center [512, 49] width 410 height 29
click at [700, 50] on button "button" at bounding box center [699, 49] width 12 height 12
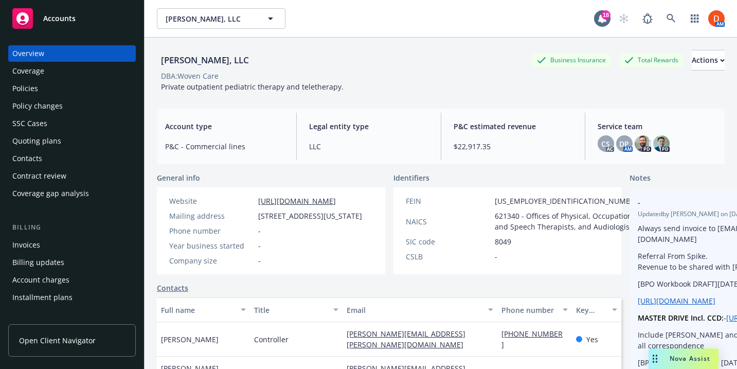
scroll to position [115, 0]
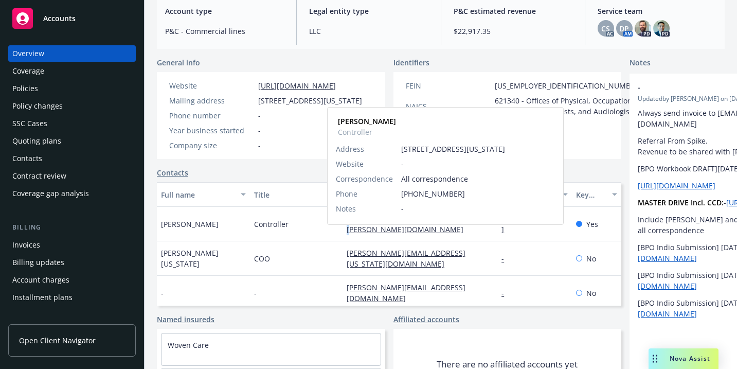
copy link "[PERSON_NAME][EMAIL_ADDRESS][PERSON_NAME][DOMAIN_NAME]"
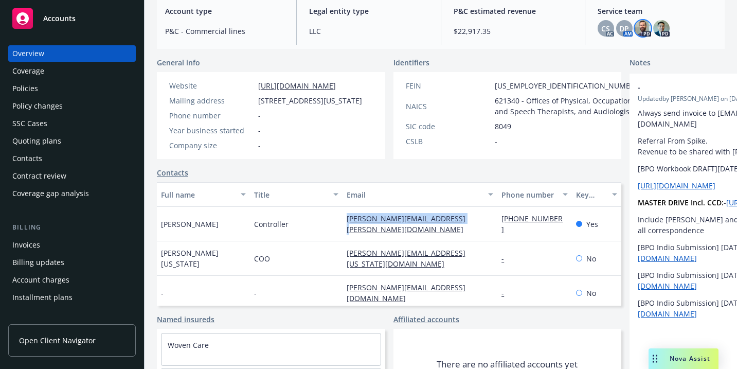
click at [646, 27] on img at bounding box center [642, 28] width 16 height 16
